Goal: Navigation & Orientation: Find specific page/section

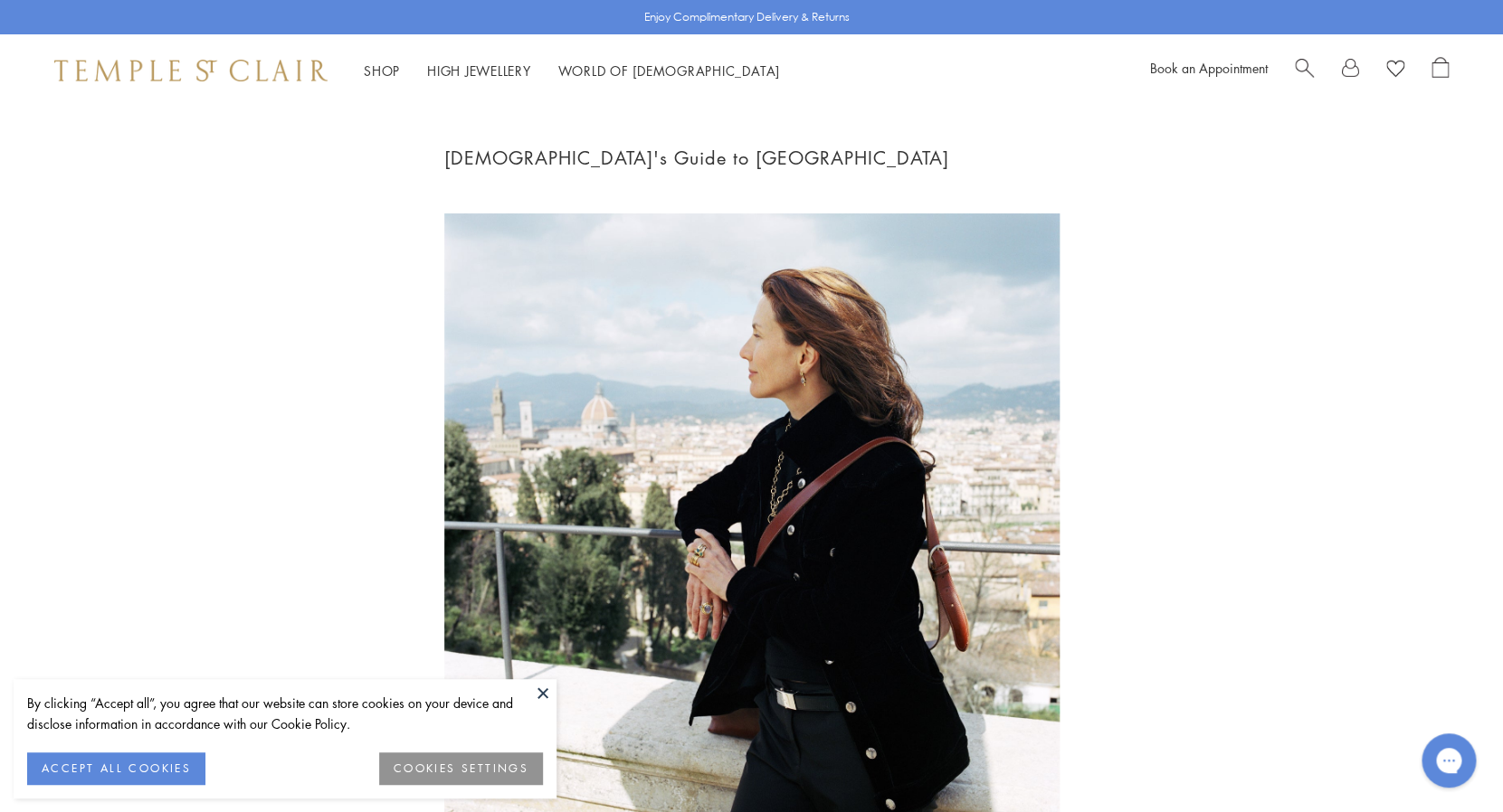
click at [308, 77] on img at bounding box center [191, 70] width 274 height 22
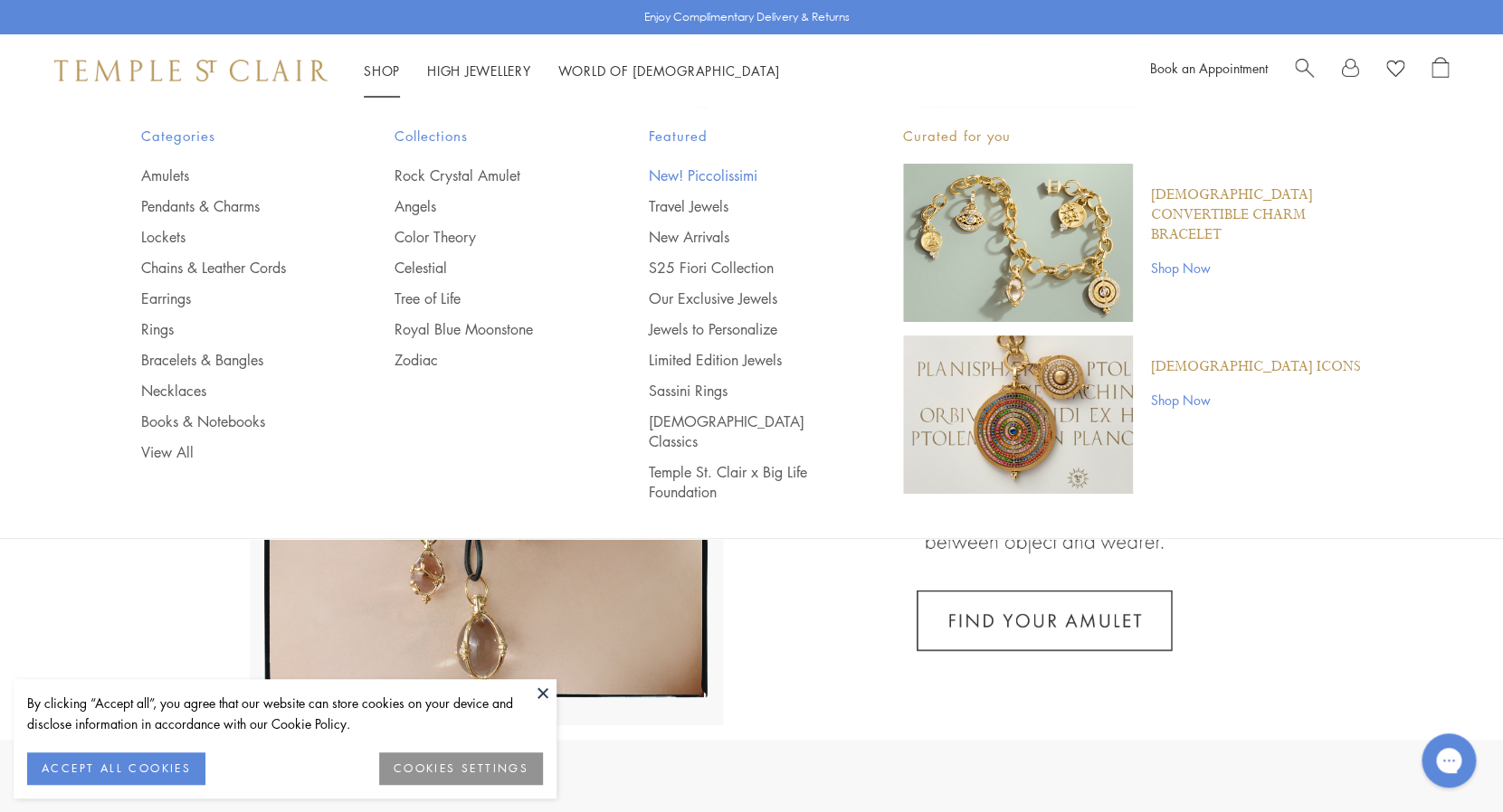
click at [759, 171] on link "New! Piccolissimi" at bounding box center [740, 175] width 182 height 20
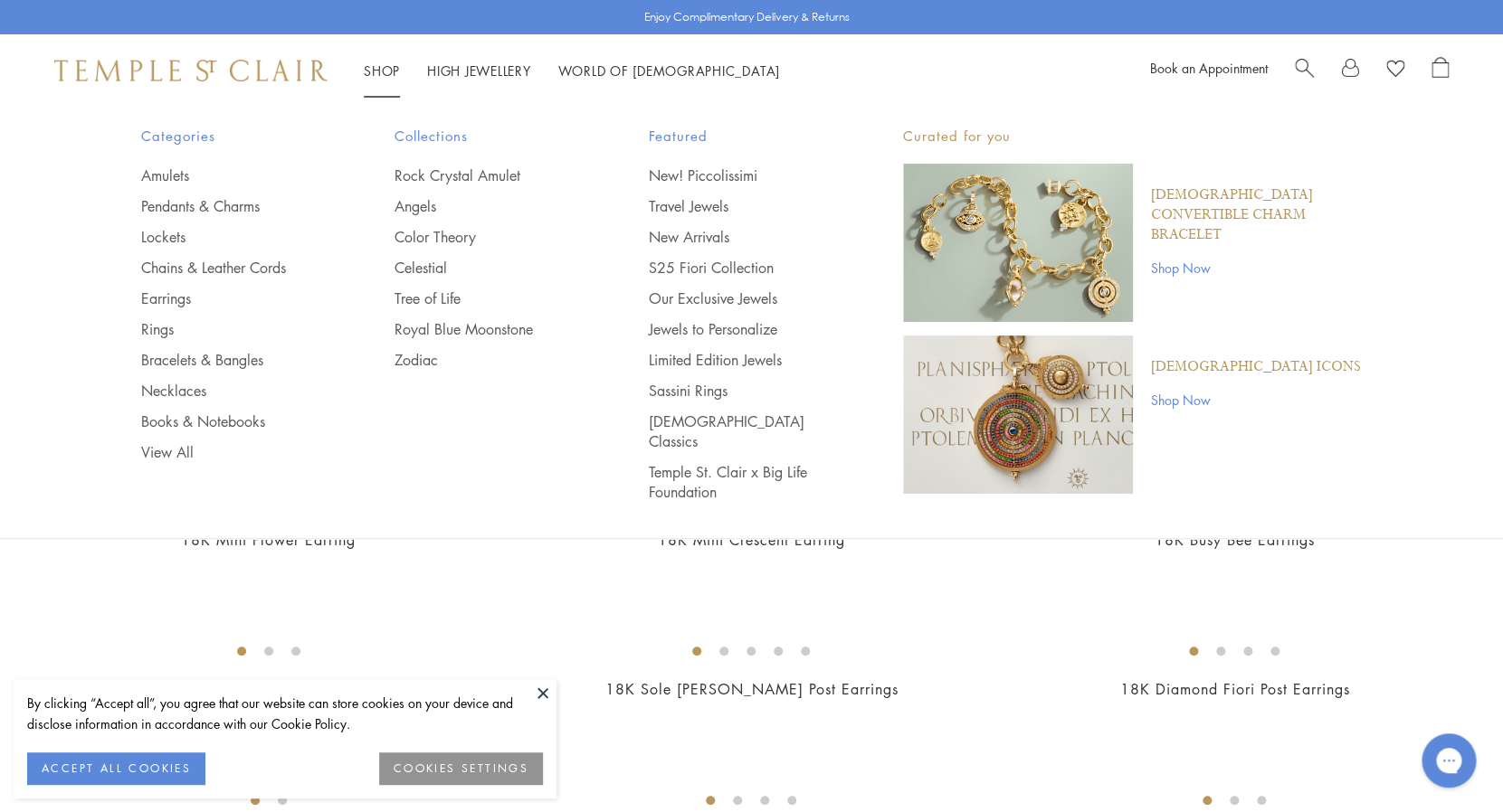
click at [383, 77] on li "Shop Shop Categories Amulets Pendants & Charms Lockets Chains & Leather Cords E…" at bounding box center [382, 71] width 36 height 23
click at [383, 69] on link "Shop Shop" at bounding box center [382, 70] width 36 height 18
click at [286, 74] on img at bounding box center [191, 70] width 274 height 22
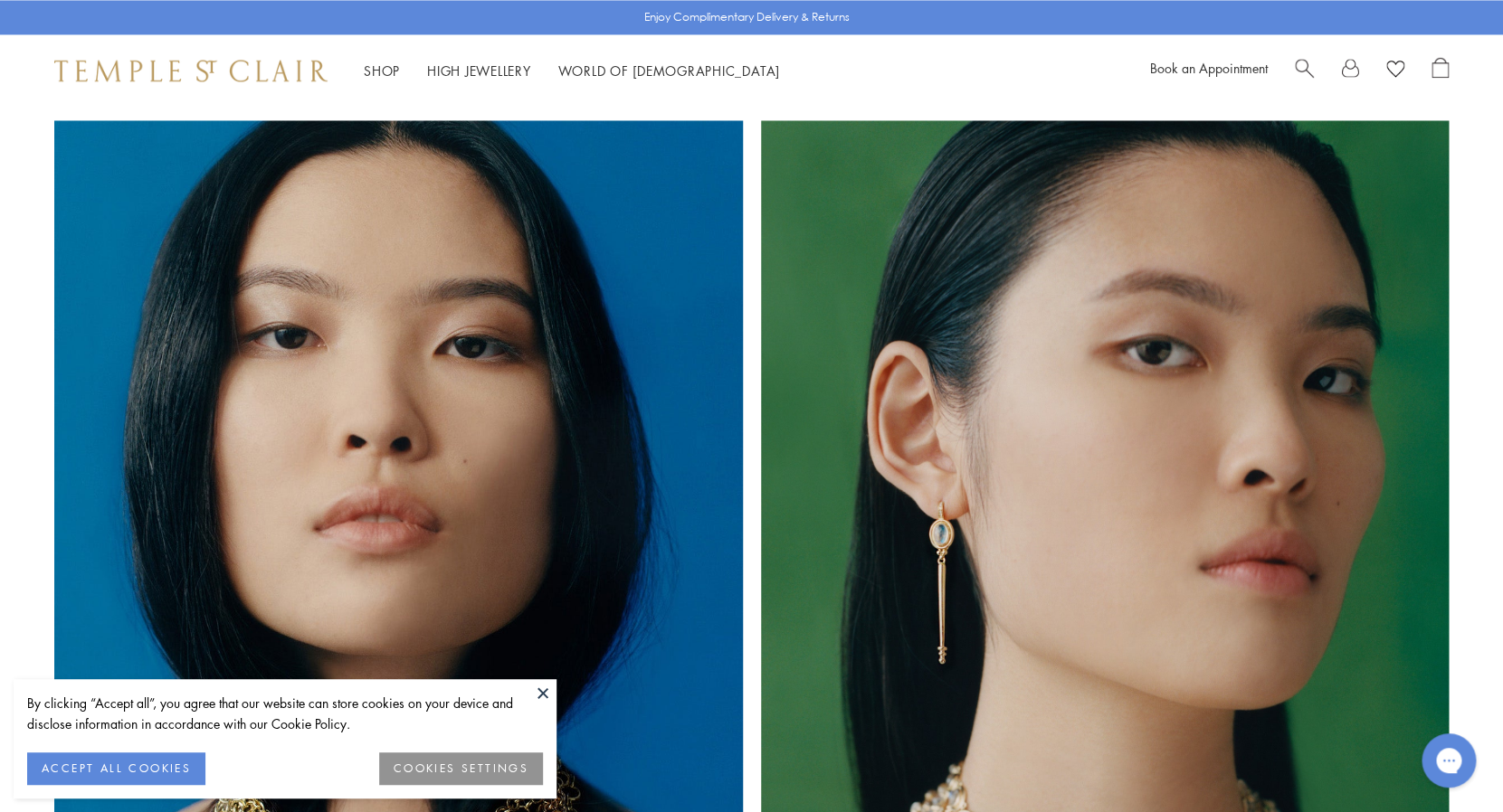
scroll to position [1321, 0]
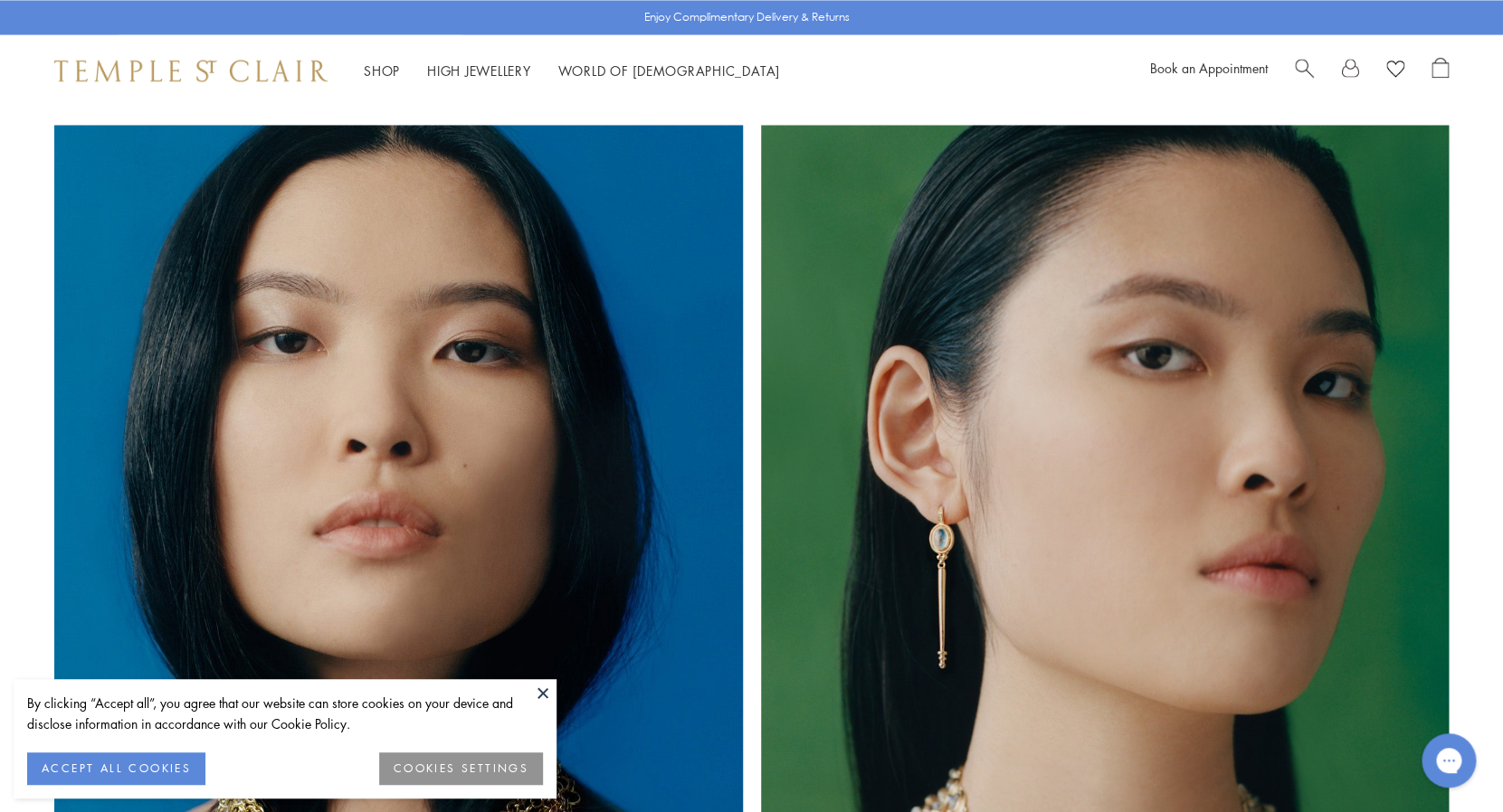
click at [548, 694] on button at bounding box center [542, 692] width 27 height 27
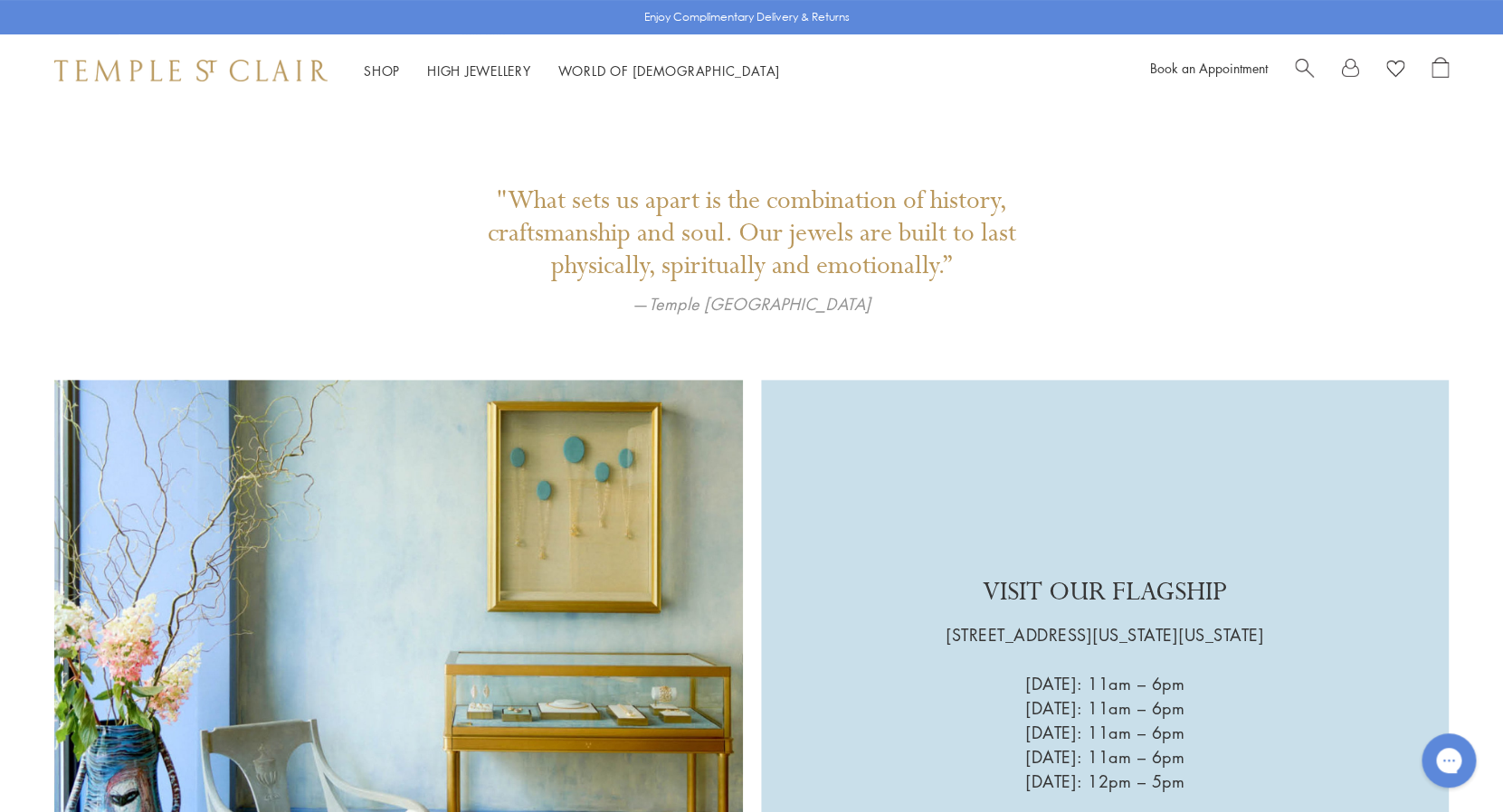
scroll to position [3162, 0]
